Goal: Share content

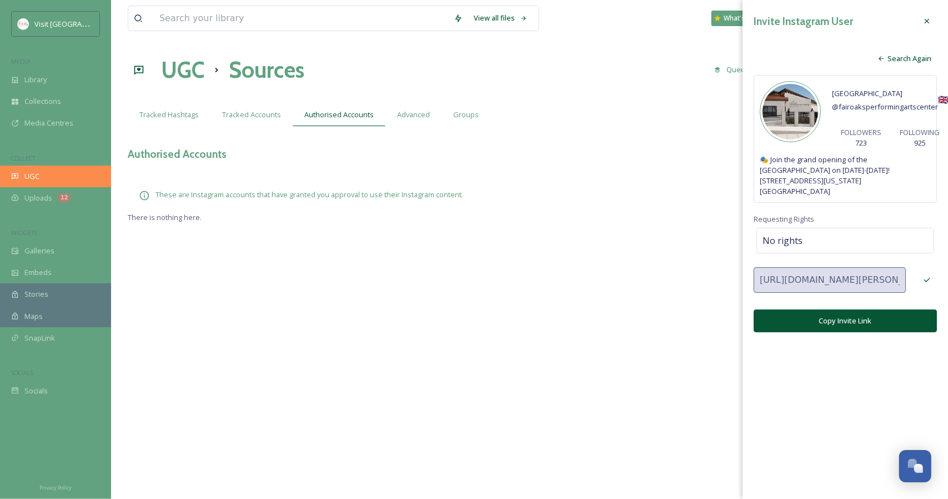
click at [51, 171] on div "UGC" at bounding box center [55, 177] width 111 height 22
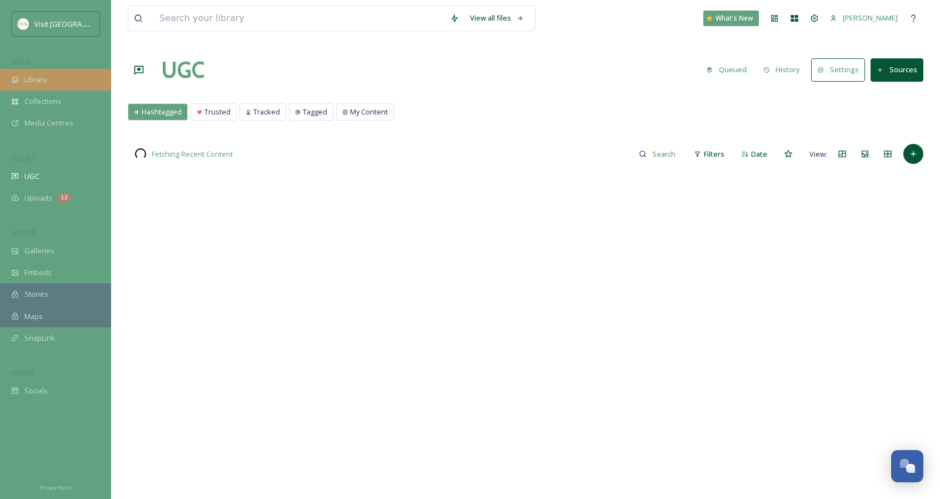
click at [56, 79] on div "Library" at bounding box center [55, 80] width 111 height 22
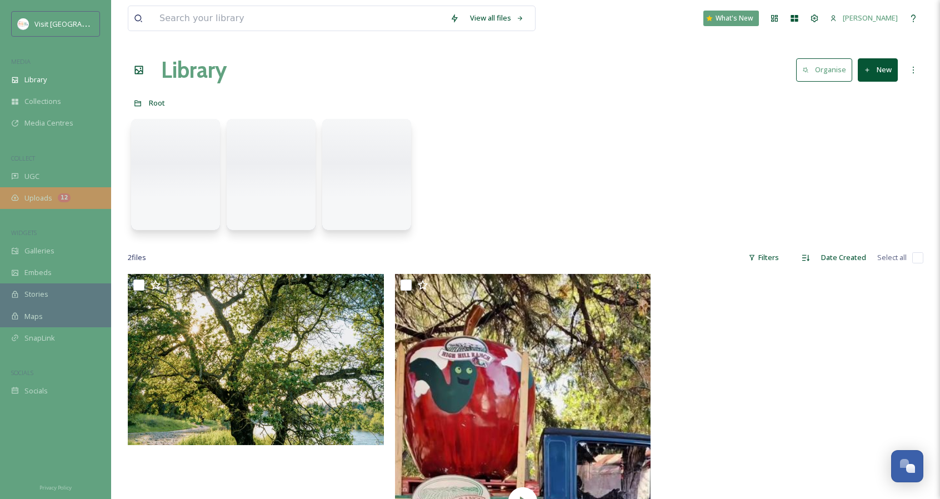
click at [57, 201] on div "Uploads 12" at bounding box center [55, 198] width 111 height 22
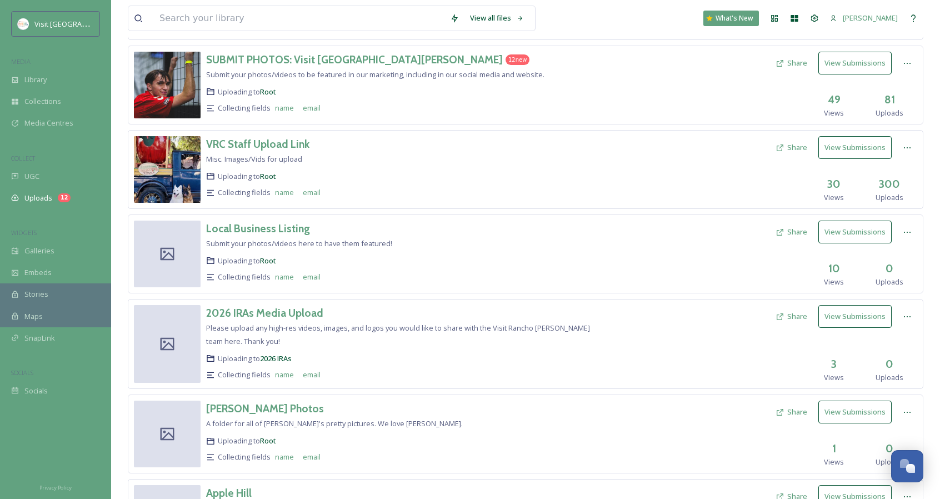
scroll to position [185, 0]
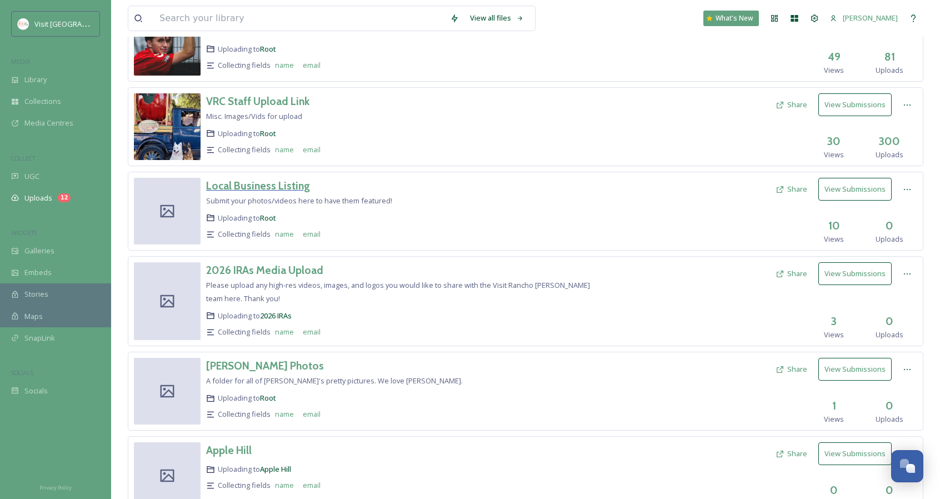
click at [254, 187] on h3 "Local Business Listing" at bounding box center [258, 185] width 104 height 13
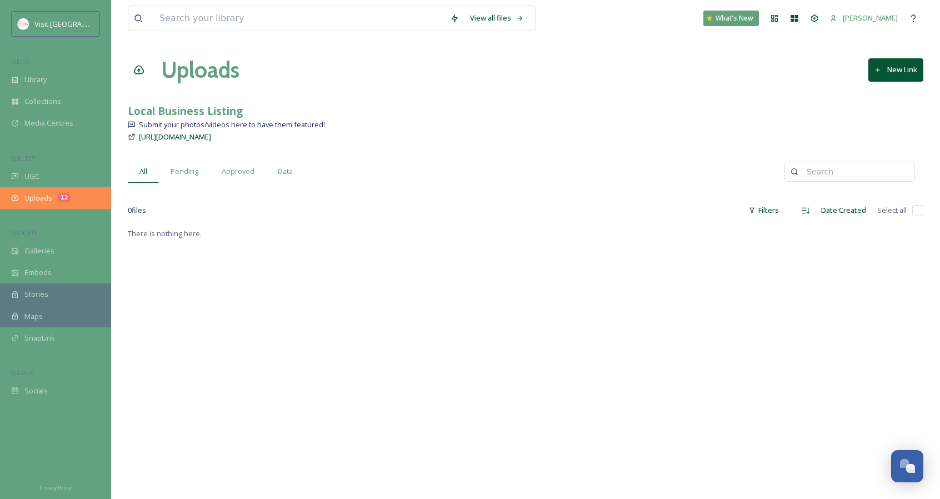
click at [59, 192] on div "Uploads 12" at bounding box center [55, 198] width 111 height 22
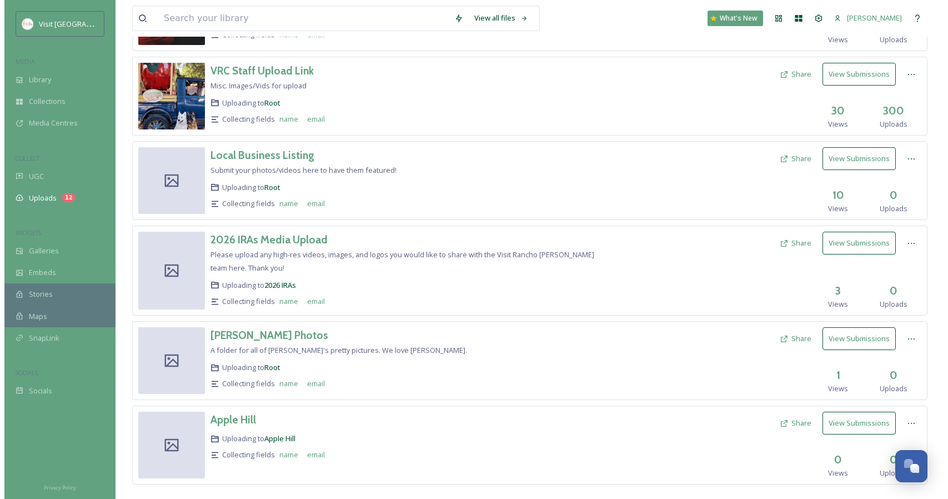
scroll to position [231, 0]
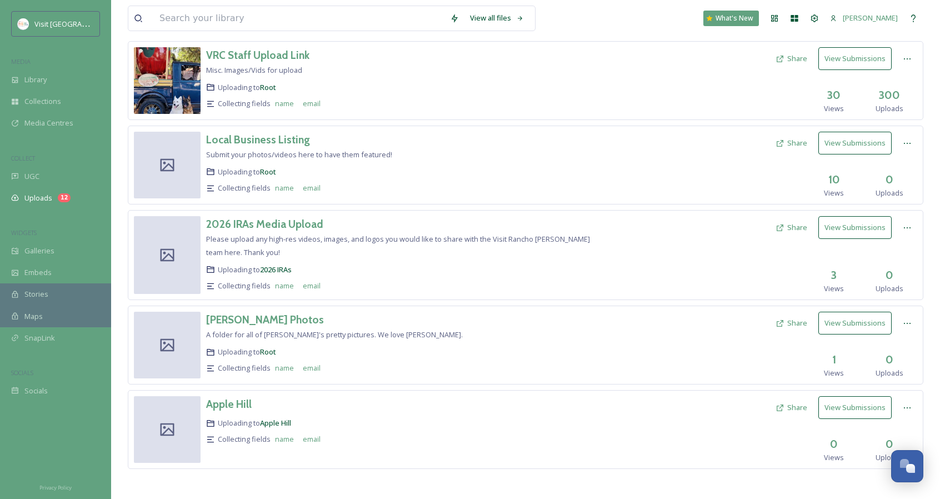
click at [789, 141] on button "Share" at bounding box center [791, 143] width 43 height 22
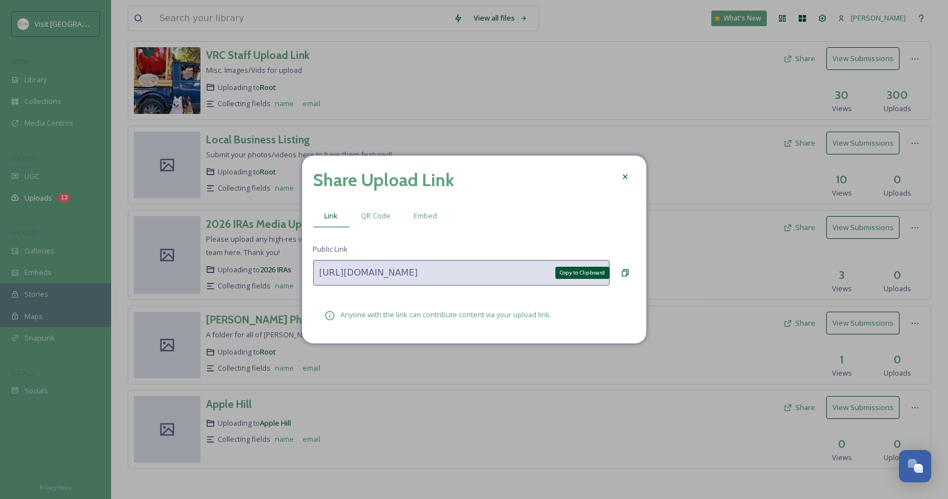
click at [622, 270] on icon at bounding box center [625, 272] width 9 height 9
